Goal: Navigation & Orientation: Find specific page/section

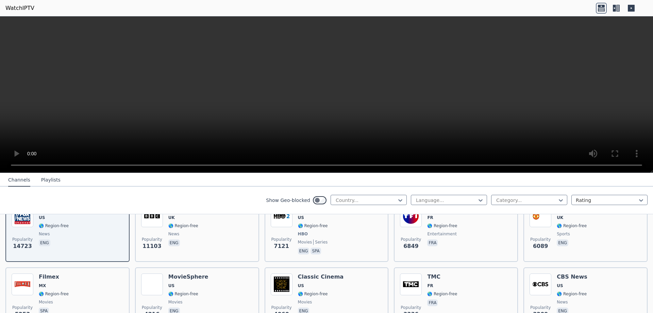
scroll to position [102, 0]
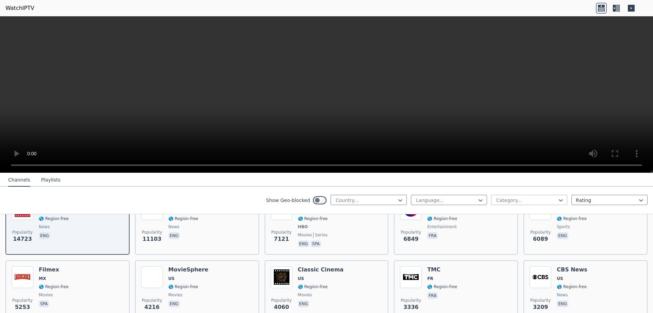
click at [524, 200] on div at bounding box center [527, 200] width 62 height 7
click at [397, 197] on icon at bounding box center [400, 200] width 7 height 7
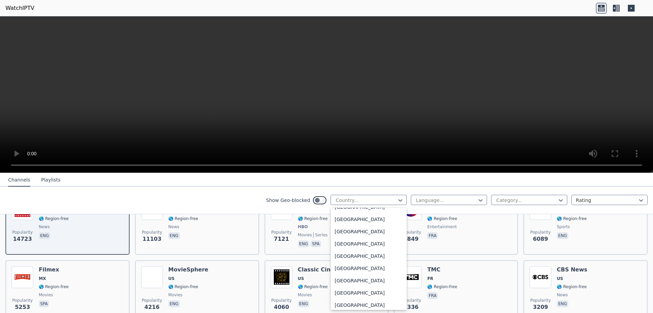
scroll to position [2363, 0]
click at [350, 257] on div "[GEOGRAPHIC_DATA]" at bounding box center [369, 260] width 76 height 12
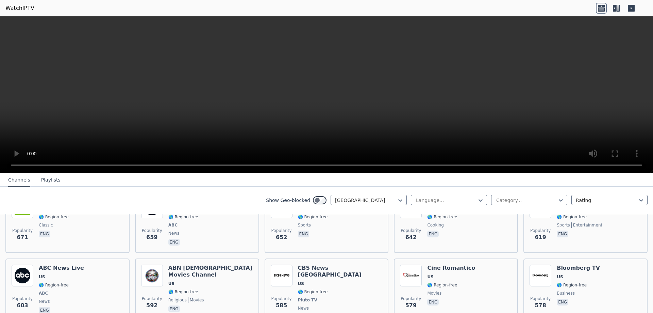
scroll to position [647, 0]
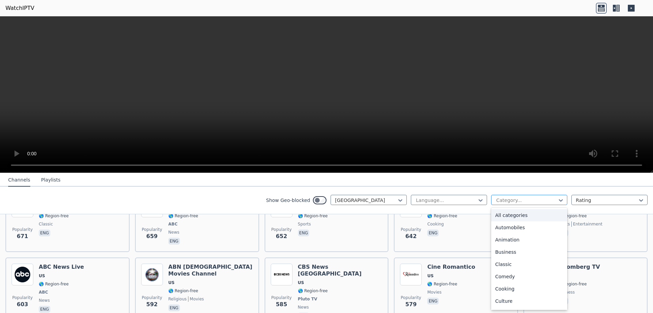
click at [528, 201] on div at bounding box center [527, 200] width 62 height 7
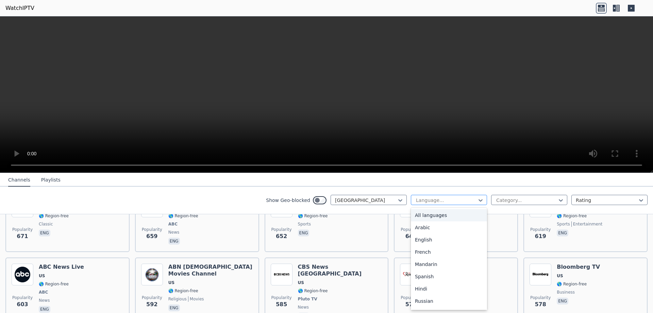
click at [457, 201] on div at bounding box center [447, 200] width 62 height 7
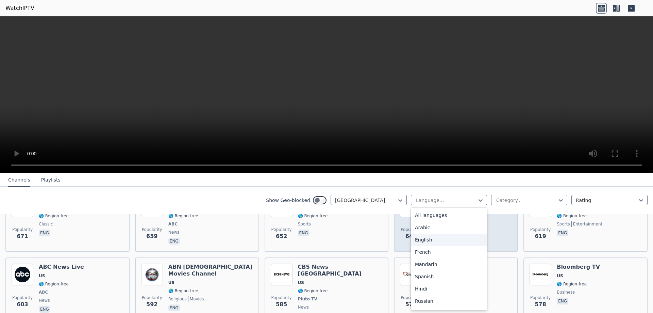
click at [445, 240] on div "English" at bounding box center [449, 239] width 76 height 12
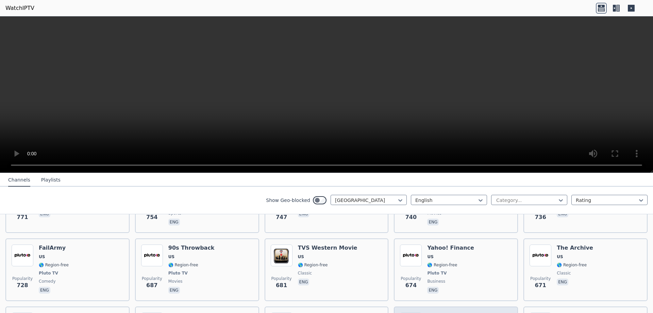
scroll to position [579, 0]
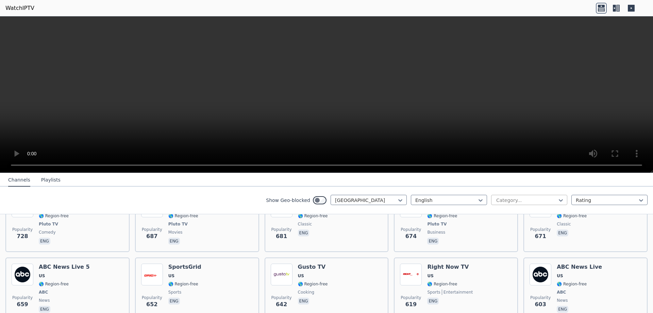
click at [520, 200] on div at bounding box center [527, 200] width 62 height 7
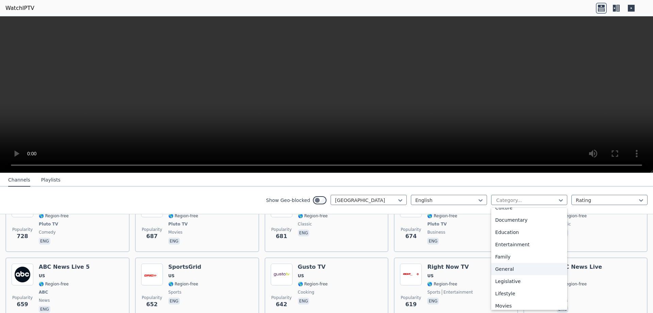
scroll to position [56, 0]
click at [512, 255] on div "Documentary" at bounding box center [529, 257] width 76 height 12
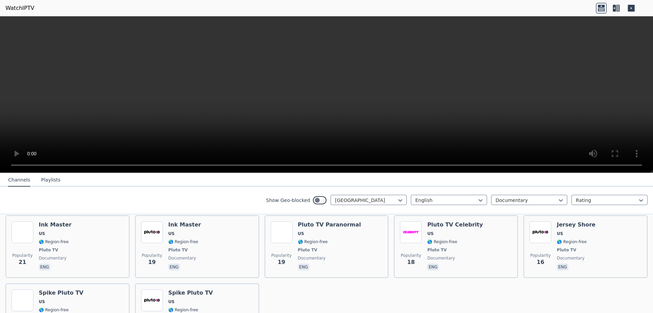
scroll to position [510, 0]
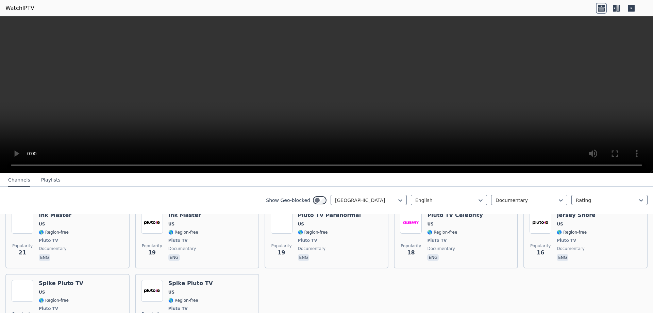
click at [613, 7] on icon at bounding box center [616, 8] width 11 height 11
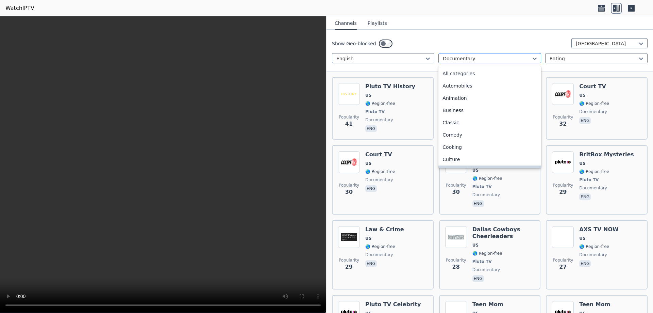
click at [520, 62] on div "Documentary" at bounding box center [490, 58] width 102 height 10
click at [483, 77] on div "All categories" at bounding box center [490, 73] width 102 height 12
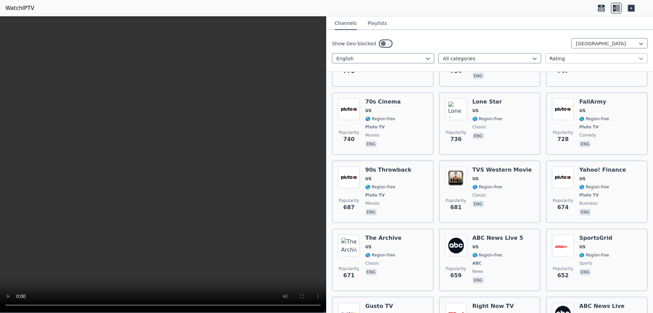
scroll to position [5590, 0]
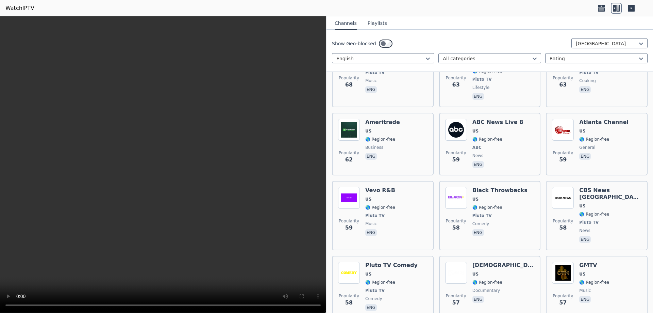
click at [509, 53] on div "Show Geo-blocked [GEOGRAPHIC_DATA] English All categories Rating" at bounding box center [490, 51] width 327 height 42
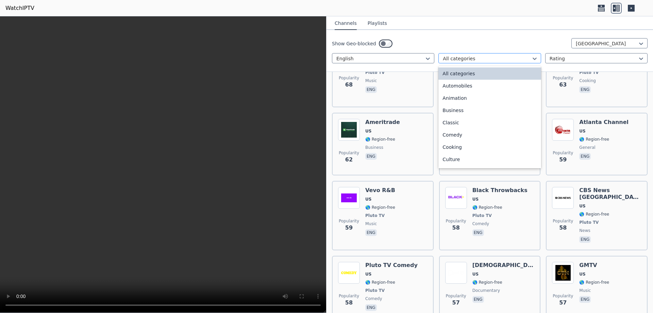
click at [508, 58] on div at bounding box center [487, 58] width 88 height 7
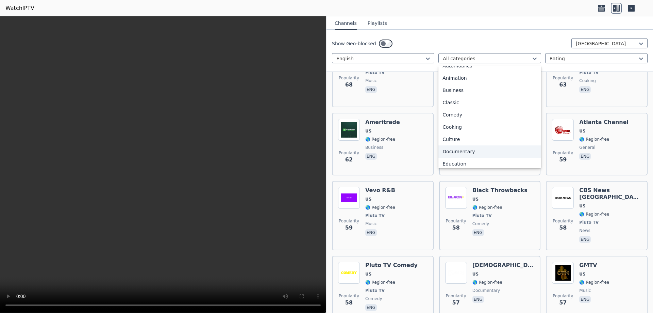
click at [487, 150] on div "Documentary" at bounding box center [490, 151] width 102 height 12
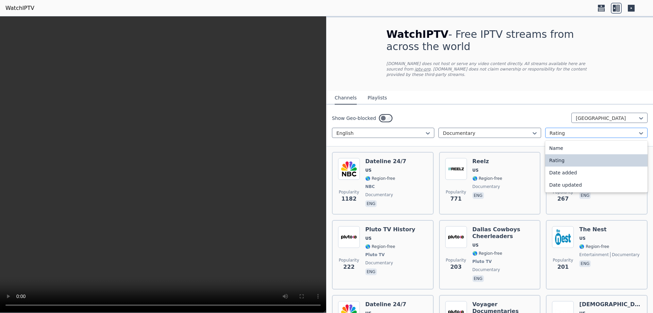
click at [578, 130] on div at bounding box center [594, 133] width 88 height 7
click at [577, 130] on div at bounding box center [594, 133] width 88 height 7
click at [573, 144] on div "Name" at bounding box center [596, 148] width 102 height 12
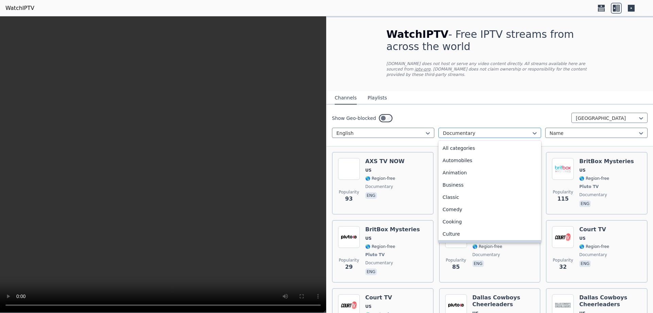
click at [486, 130] on div at bounding box center [487, 133] width 88 height 7
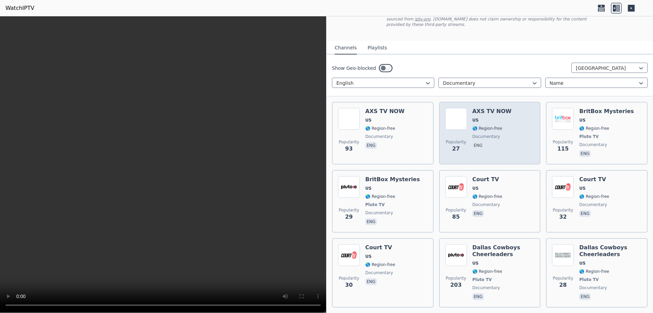
scroll to position [0, 0]
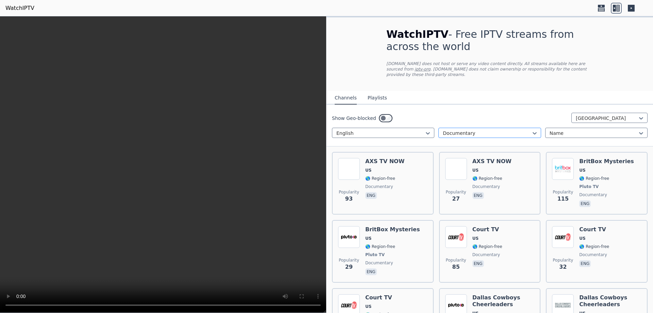
click at [479, 131] on div at bounding box center [487, 133] width 88 height 7
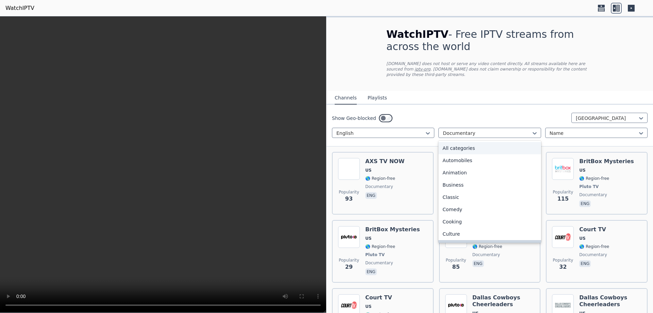
click at [473, 143] on div "All categories" at bounding box center [490, 148] width 102 height 12
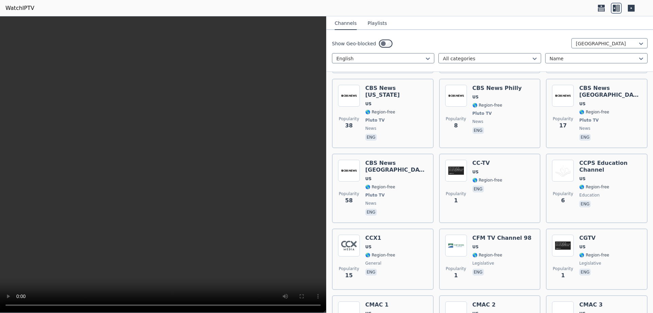
scroll to position [5549, 0]
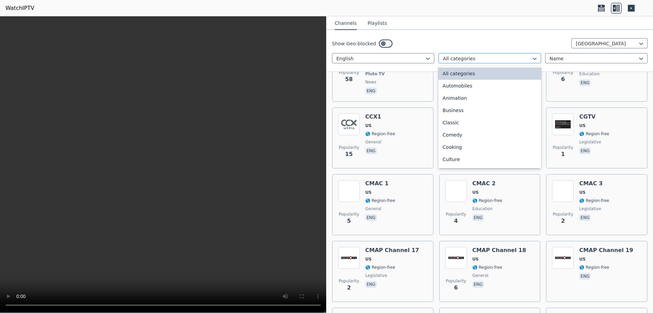
click at [522, 59] on div at bounding box center [487, 58] width 88 height 7
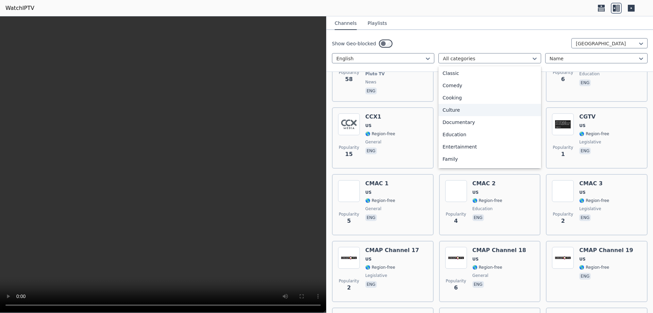
scroll to position [102, 0]
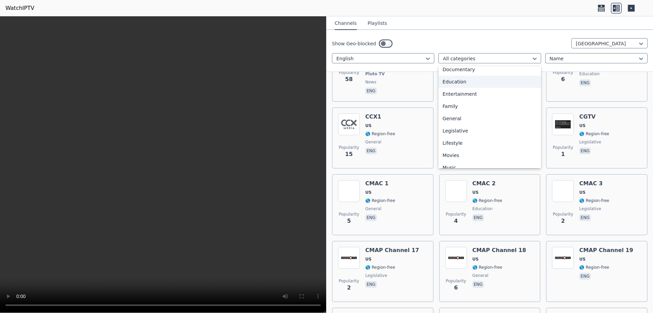
click at [461, 79] on div "Education" at bounding box center [490, 82] width 102 height 12
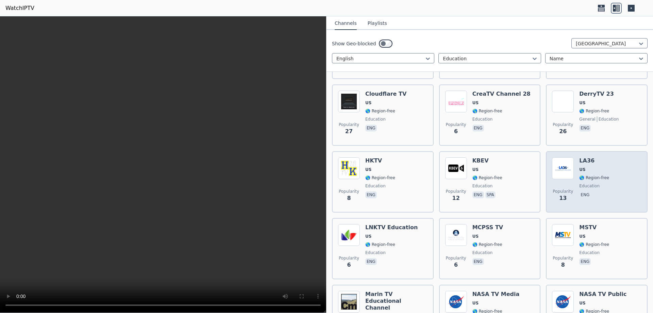
scroll to position [204, 0]
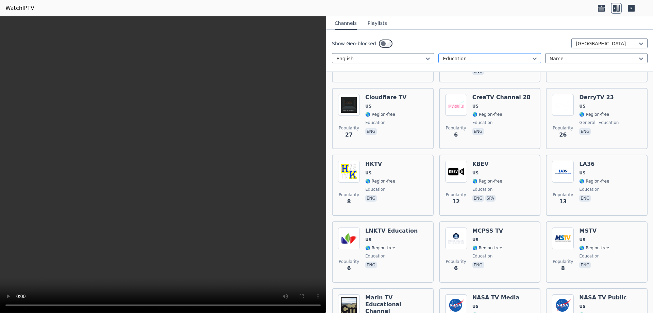
click at [480, 61] on div at bounding box center [487, 58] width 88 height 7
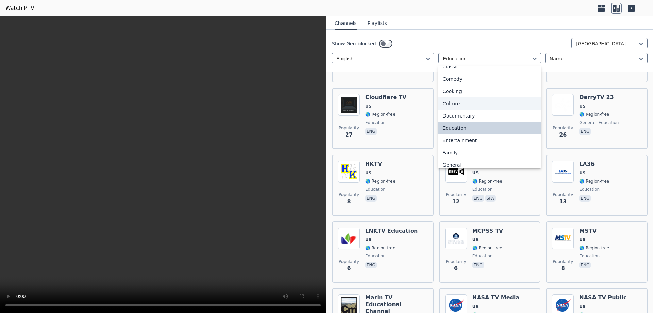
scroll to position [60, 0]
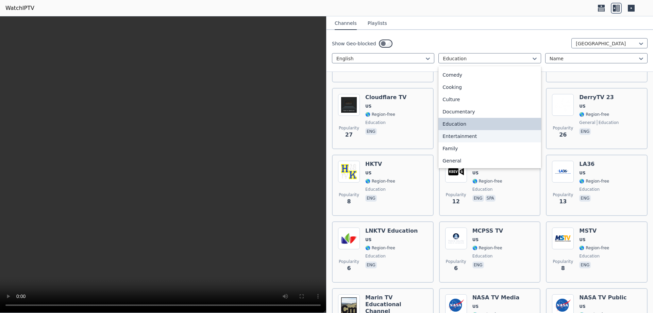
click at [514, 135] on div "Entertainment" at bounding box center [490, 136] width 102 height 12
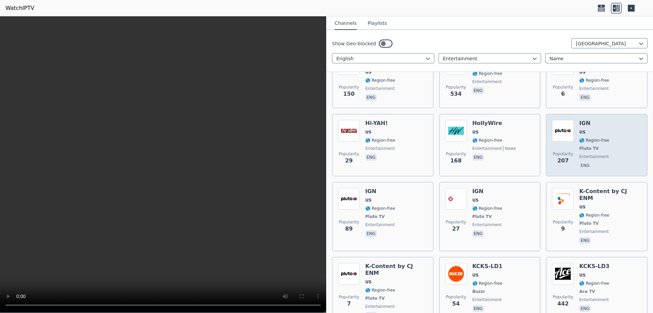
scroll to position [885, 0]
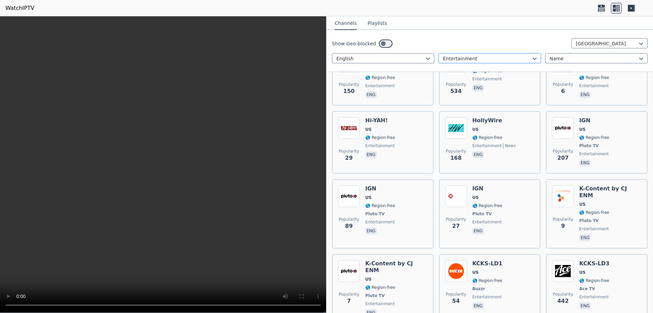
click at [468, 60] on div at bounding box center [487, 58] width 88 height 7
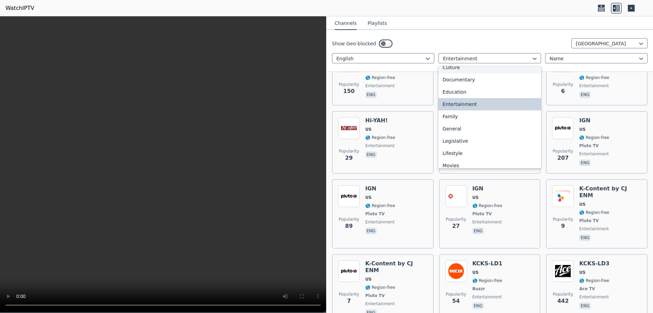
scroll to position [106, 0]
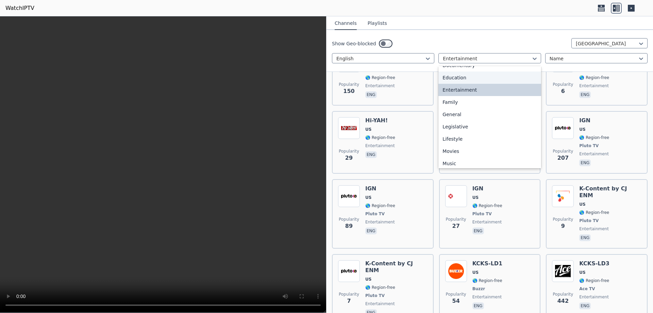
click at [454, 78] on div "Education" at bounding box center [490, 77] width 102 height 12
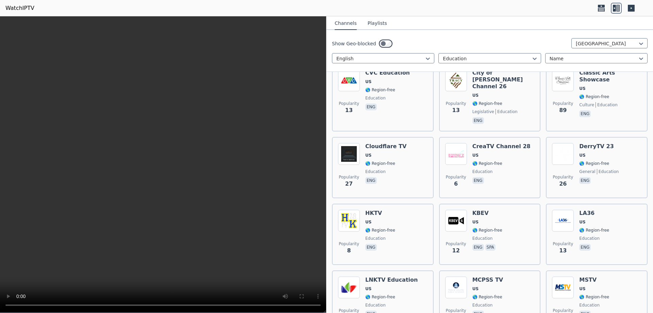
scroll to position [204, 0]
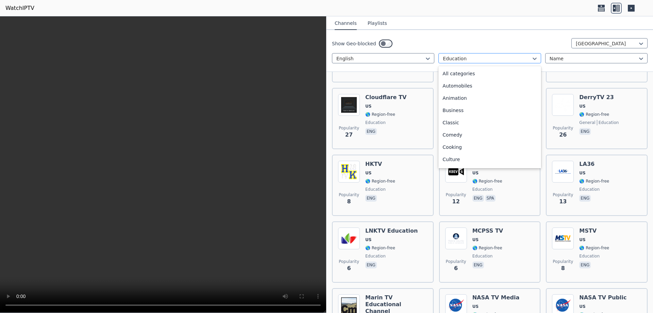
click at [489, 55] on div at bounding box center [487, 58] width 88 height 7
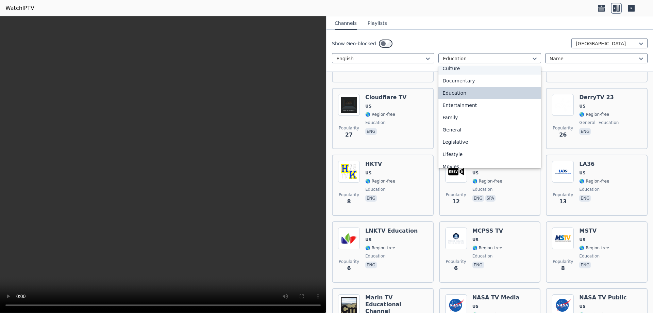
scroll to position [94, 0]
click at [505, 103] on div "Entertainment" at bounding box center [490, 102] width 102 height 12
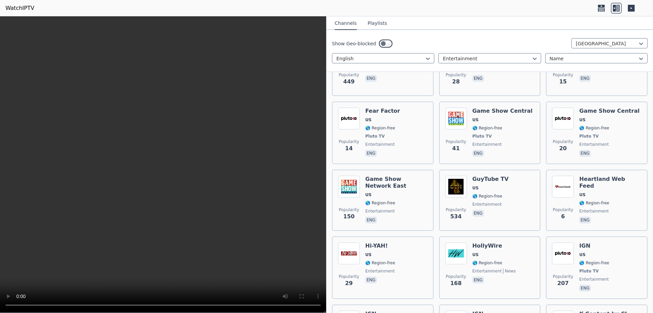
scroll to position [817, 0]
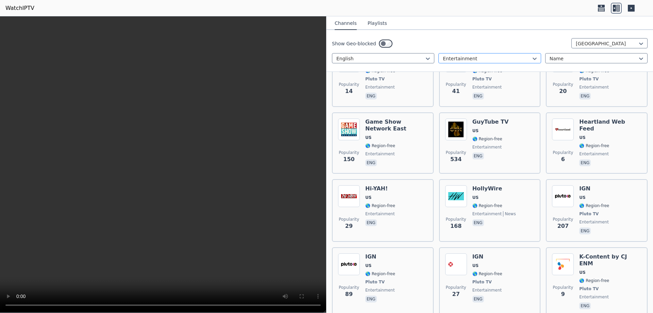
click at [477, 60] on div at bounding box center [487, 58] width 88 height 7
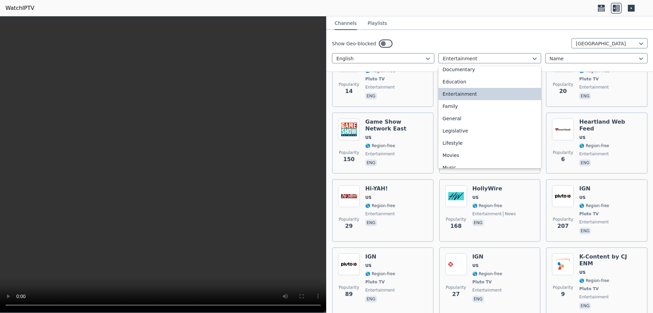
scroll to position [106, 0]
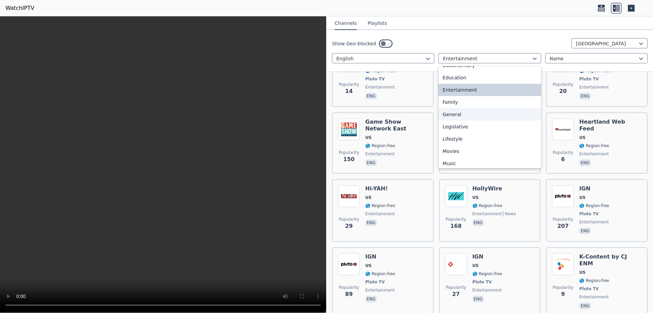
click at [478, 113] on div "General" at bounding box center [490, 114] width 102 height 12
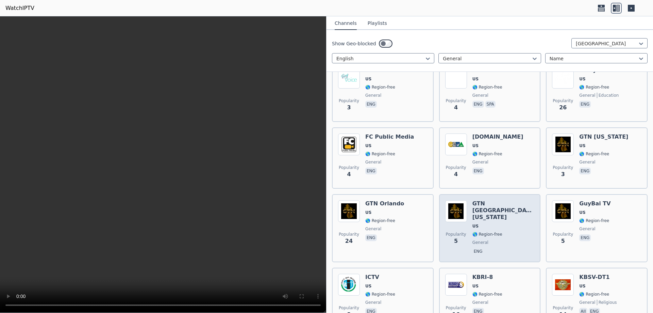
scroll to position [1225, 0]
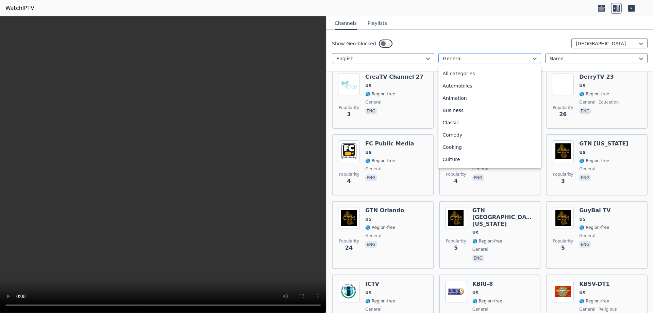
click at [476, 60] on div at bounding box center [487, 58] width 88 height 7
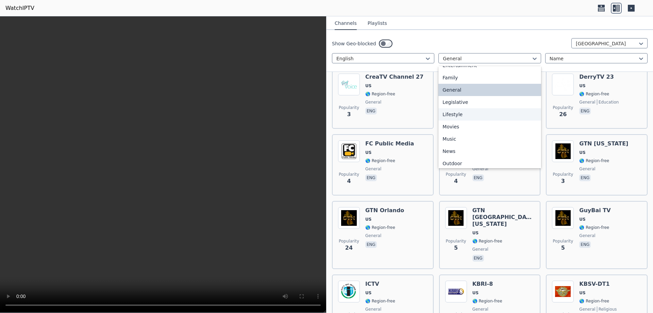
click at [485, 110] on div "Lifestyle" at bounding box center [490, 114] width 102 height 12
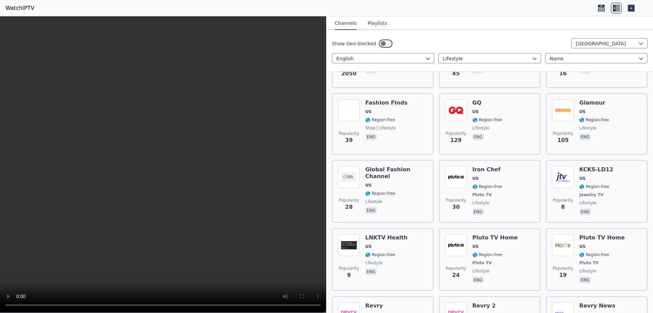
scroll to position [342, 0]
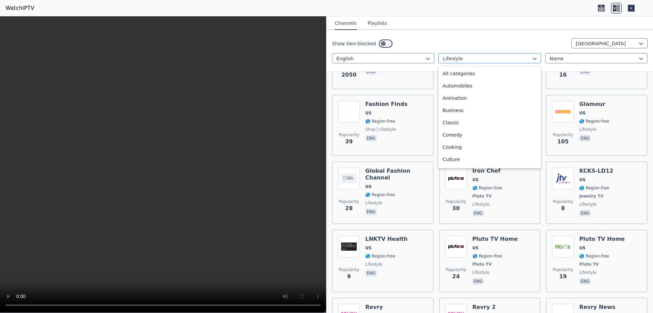
click at [479, 60] on div at bounding box center [487, 58] width 88 height 7
